Goal: Navigation & Orientation: Find specific page/section

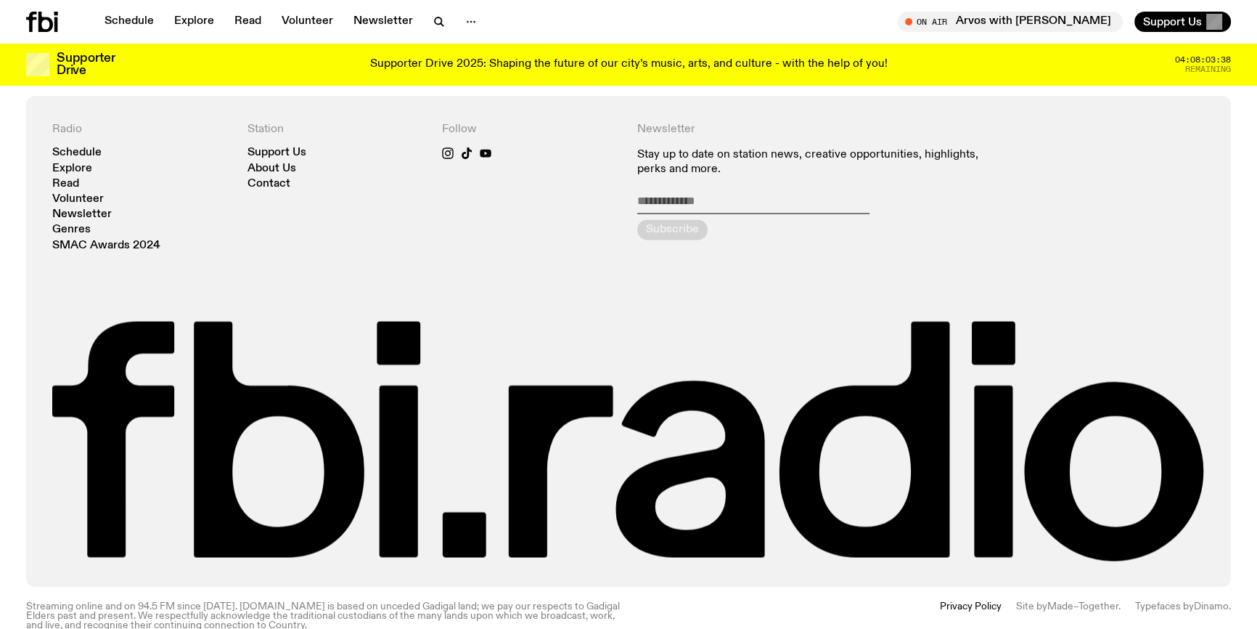
scroll to position [3385, 0]
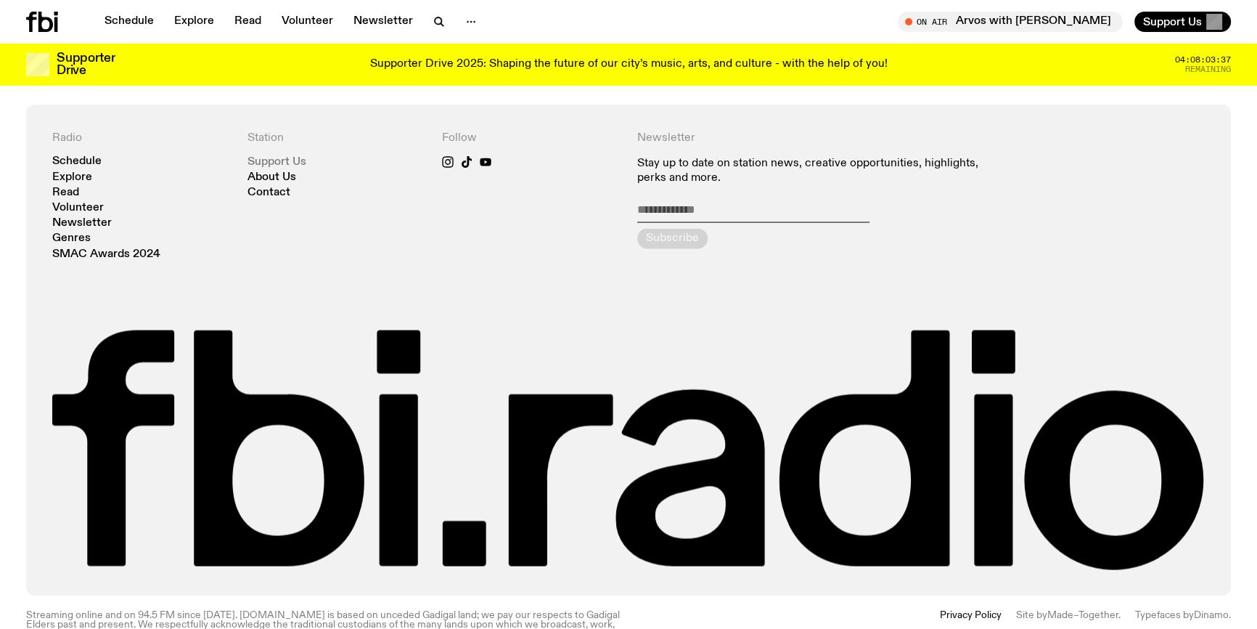
click at [304, 156] on link "Support Us" at bounding box center [277, 161] width 59 height 11
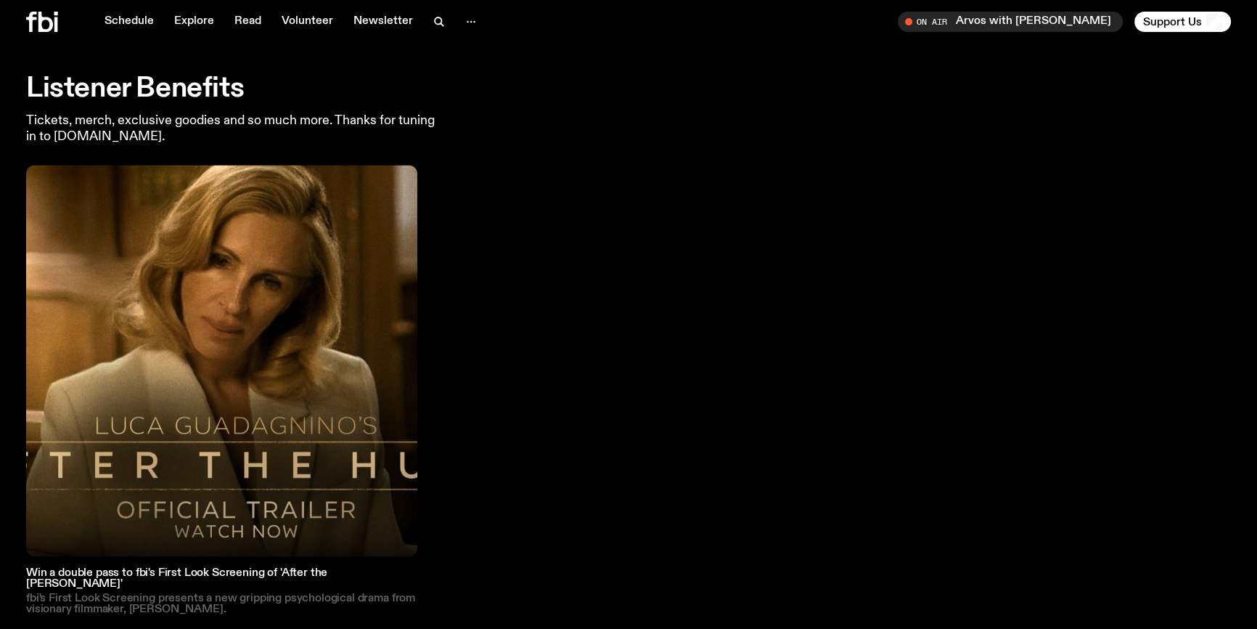
scroll to position [2696, 0]
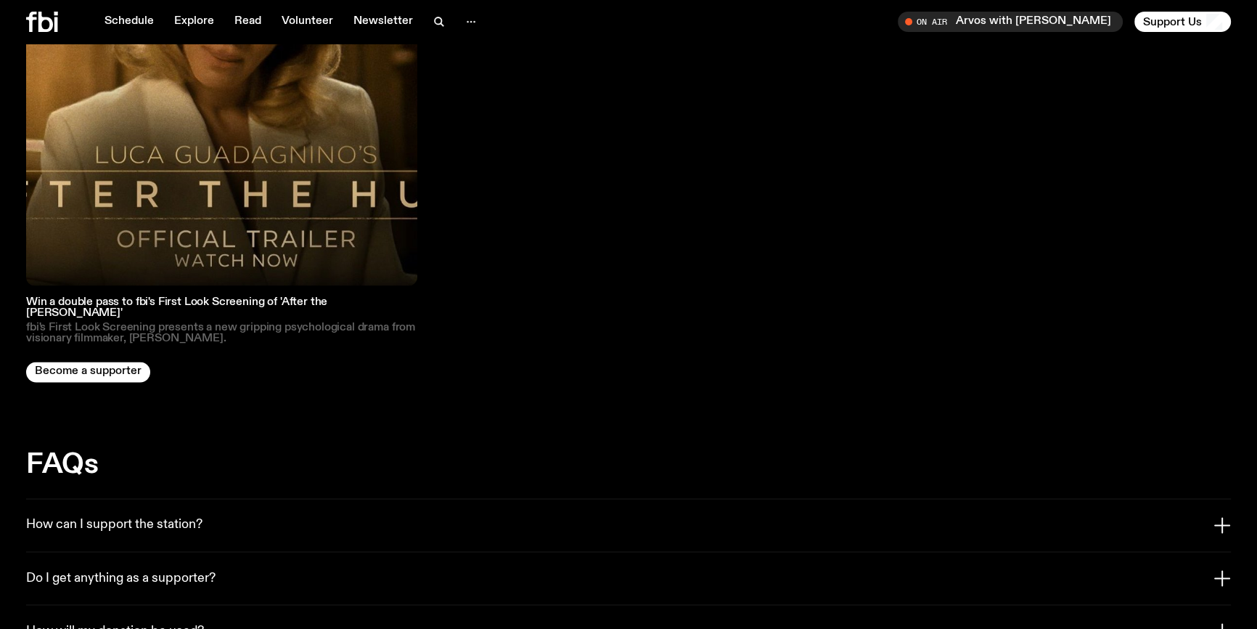
scroll to position [2831, 0]
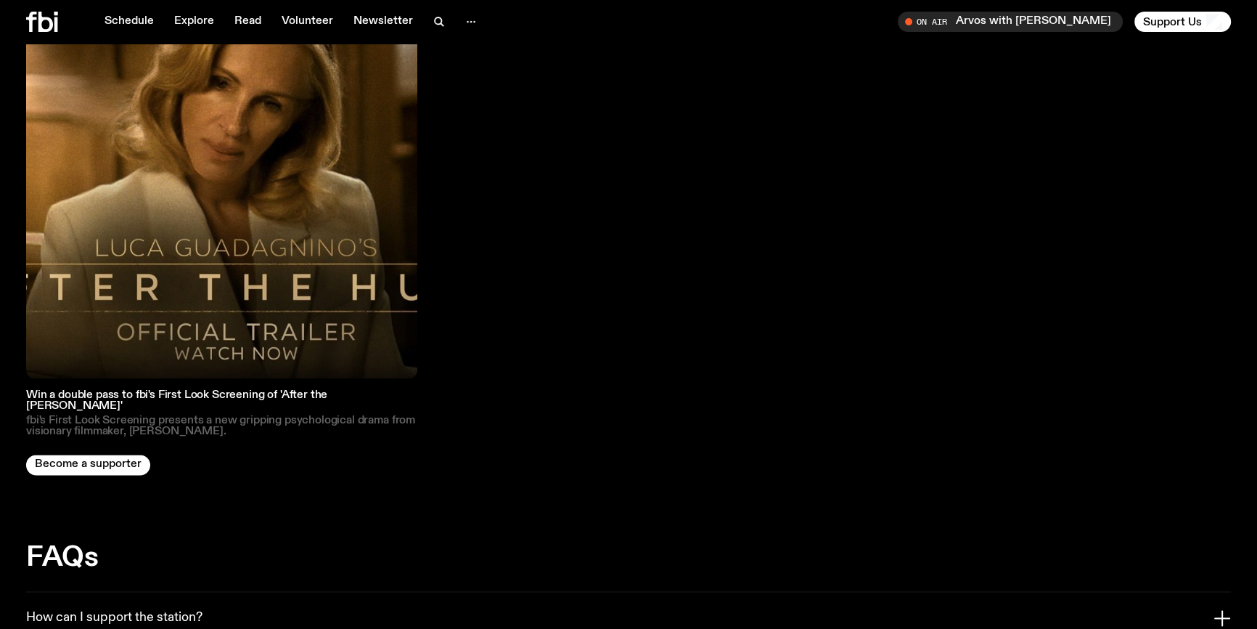
click at [111, 130] on img at bounding box center [221, 182] width 391 height 391
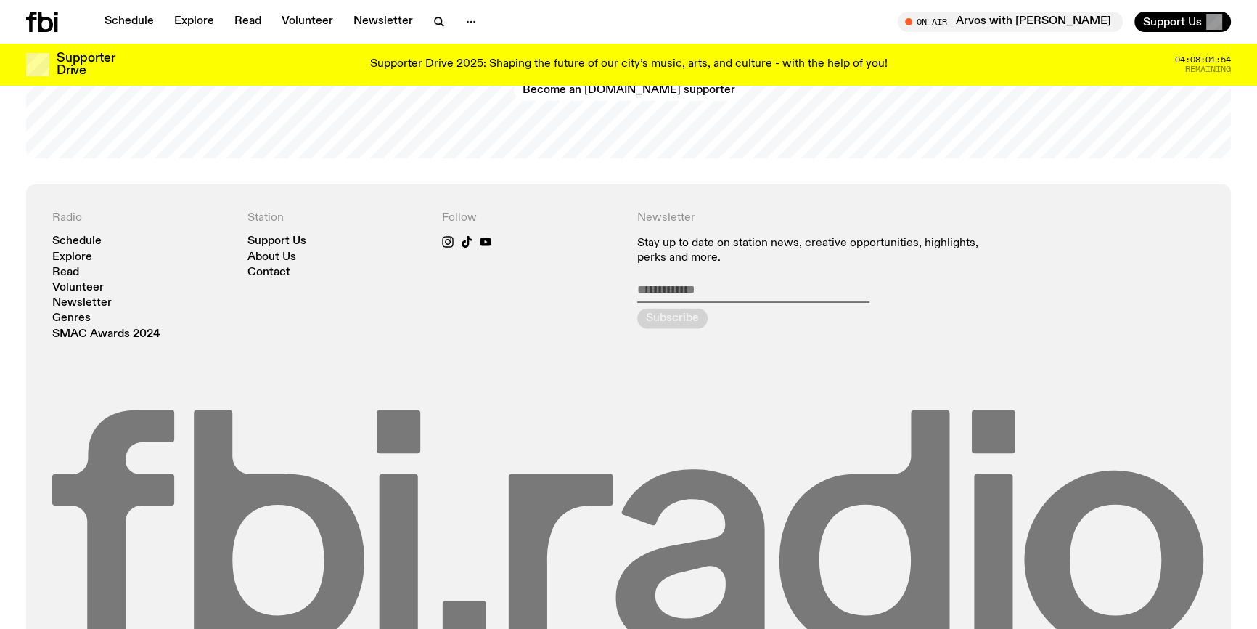
scroll to position [3393, 0]
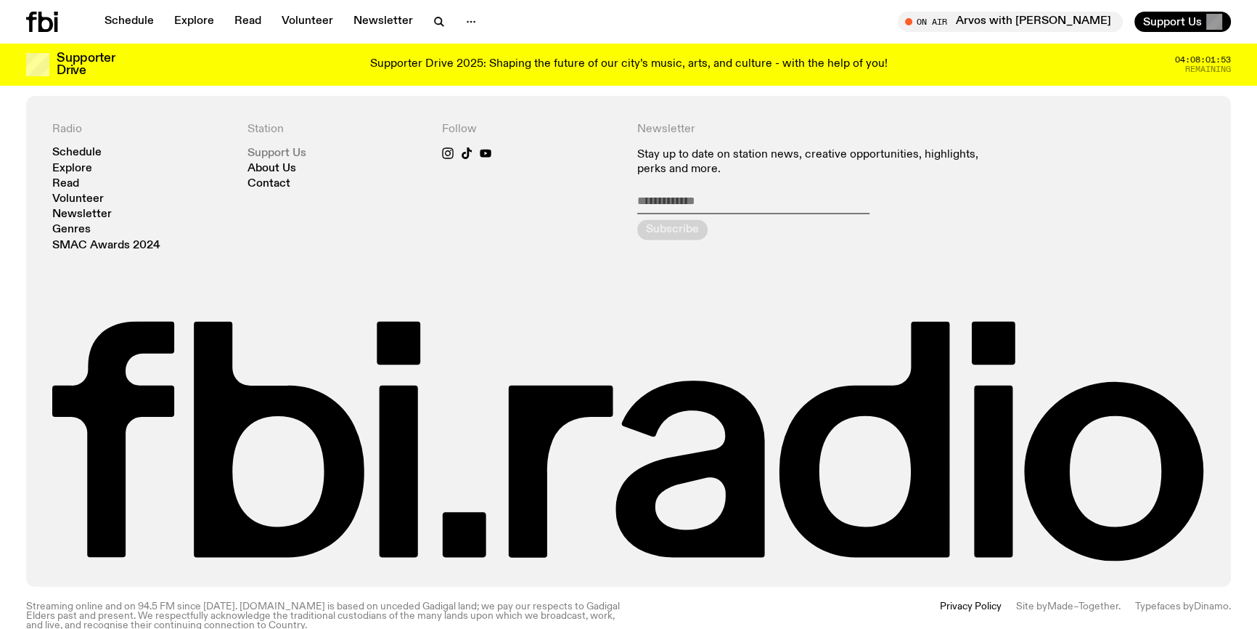
click at [297, 147] on link "Support Us" at bounding box center [277, 152] width 59 height 11
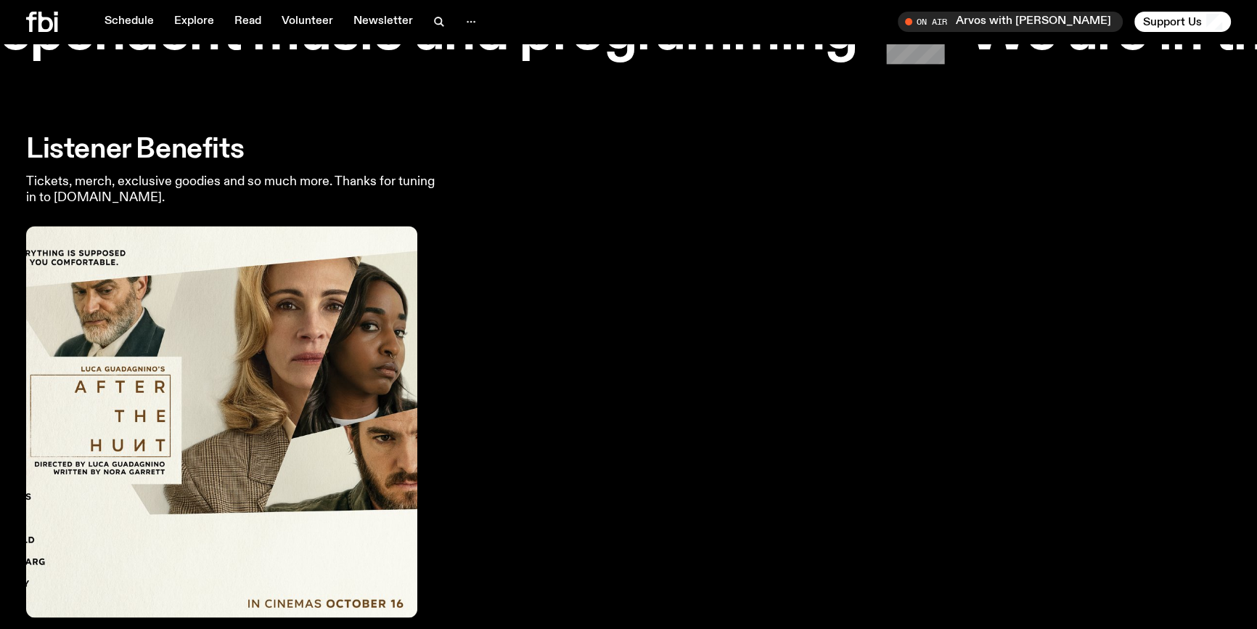
scroll to position [2498, 0]
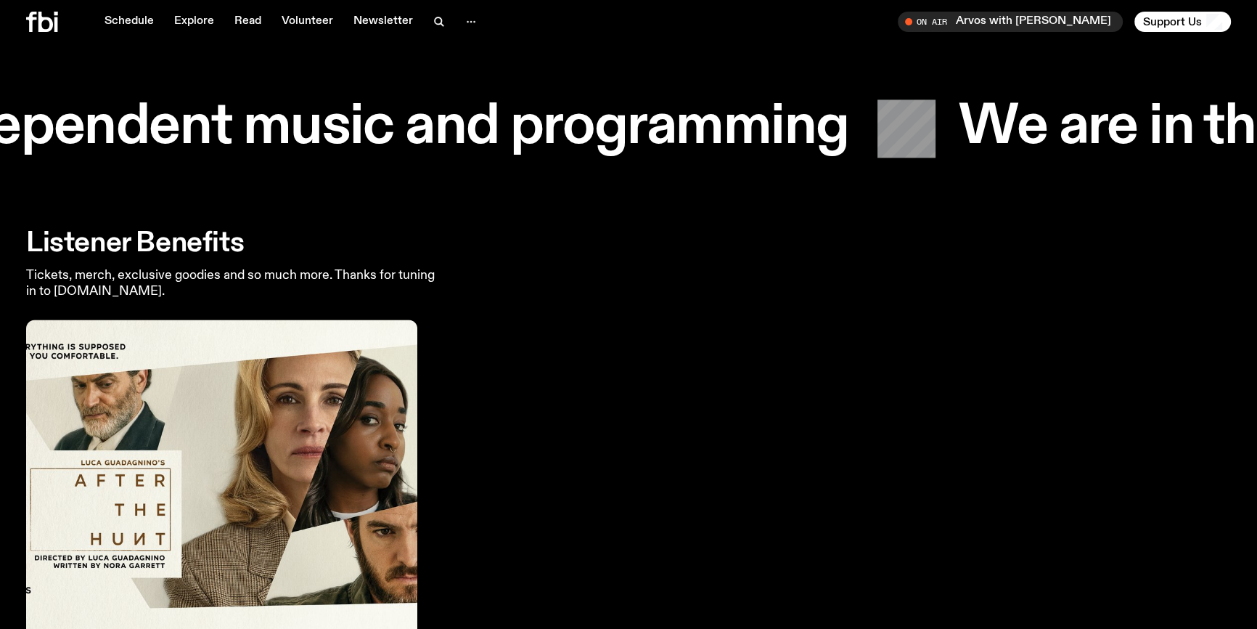
click at [303, 365] on img at bounding box center [221, 514] width 391 height 391
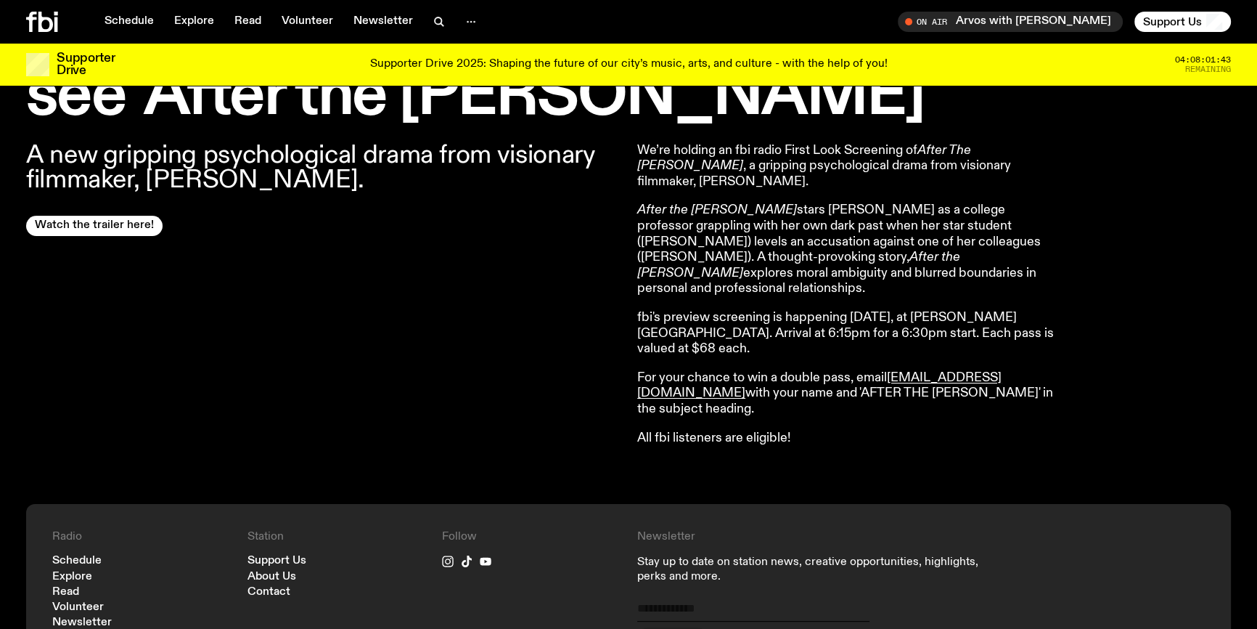
scroll to position [520, 0]
